Goal: Find specific page/section: Find specific page/section

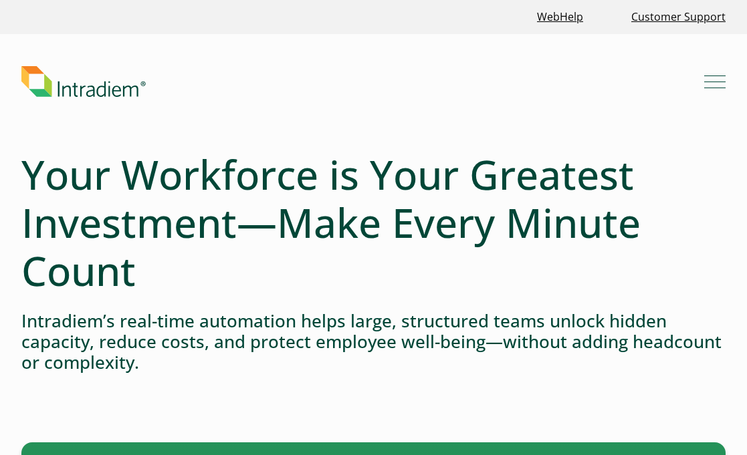
click at [725, 79] on div "Menu What We Do Platform Who We Serve Resources Blog Events & Webinars News Suc…" at bounding box center [373, 81] width 747 height 31
click at [716, 81] on button "Menu" at bounding box center [714, 81] width 21 height 21
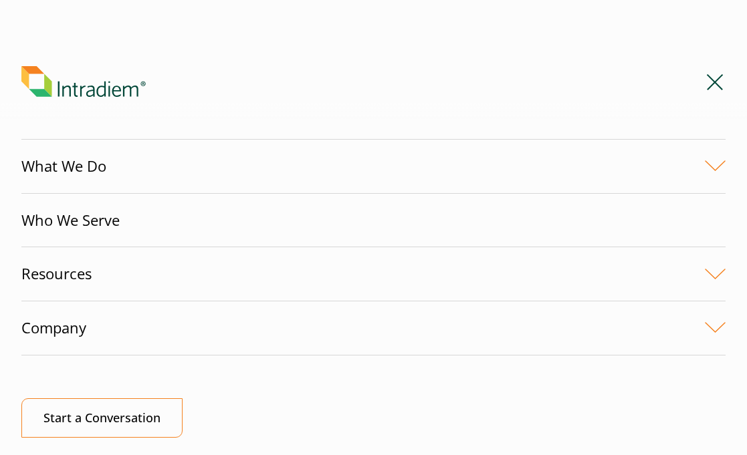
click at [179, 337] on link "Company" at bounding box center [373, 327] width 704 height 53
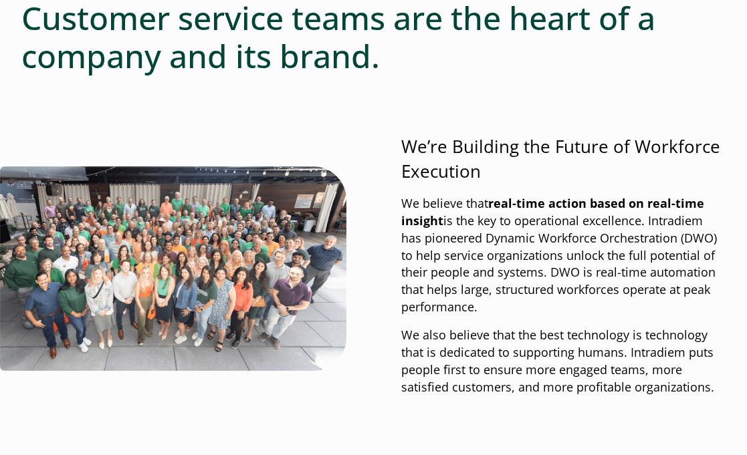
scroll to position [511, 0]
